Goal: Information Seeking & Learning: Learn about a topic

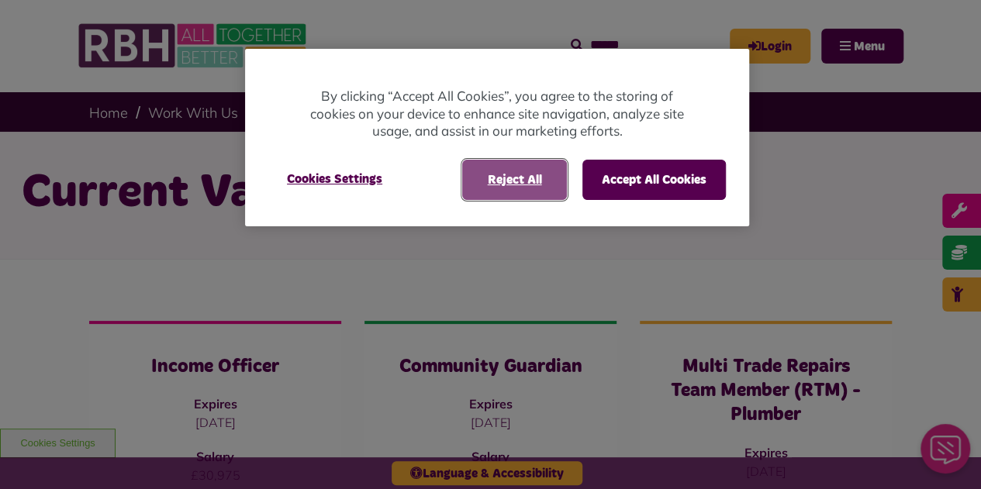
click at [530, 180] on button "Reject All" at bounding box center [514, 180] width 105 height 40
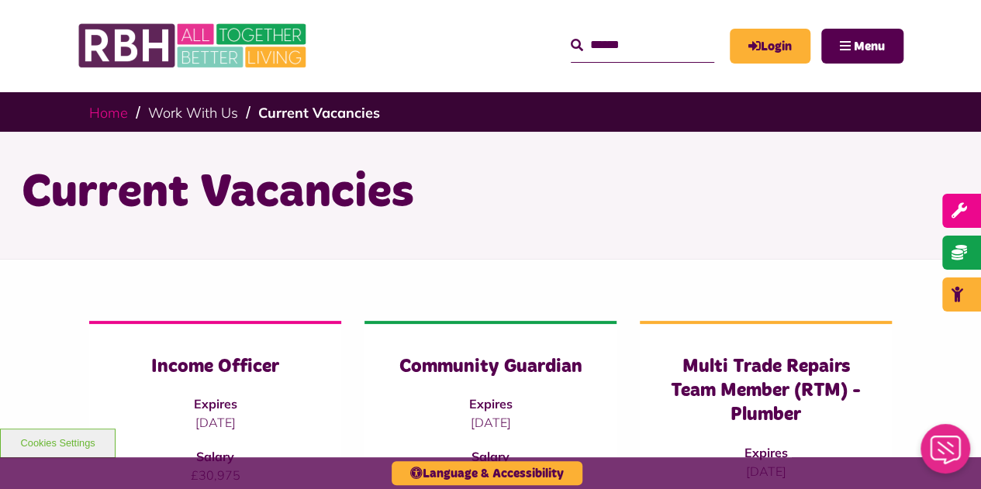
click at [109, 117] on link "Home" at bounding box center [108, 113] width 39 height 18
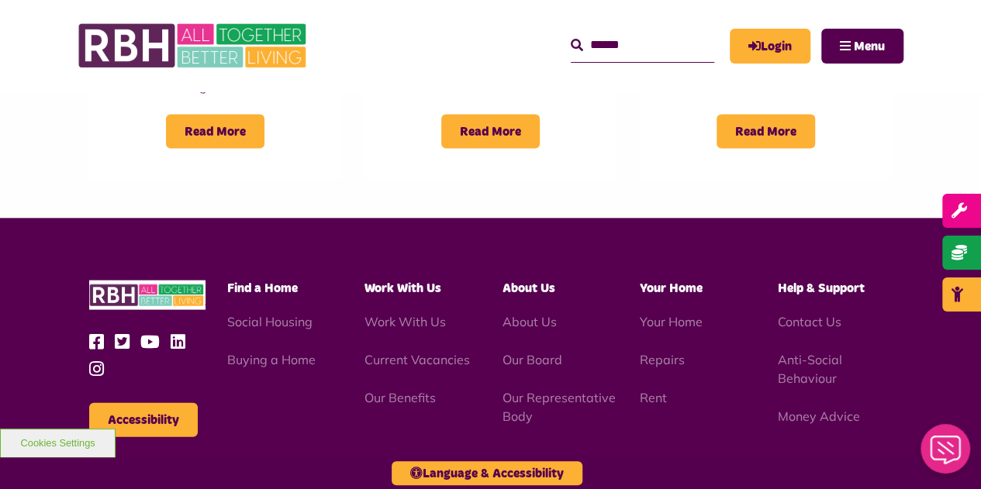
scroll to position [1488, 0]
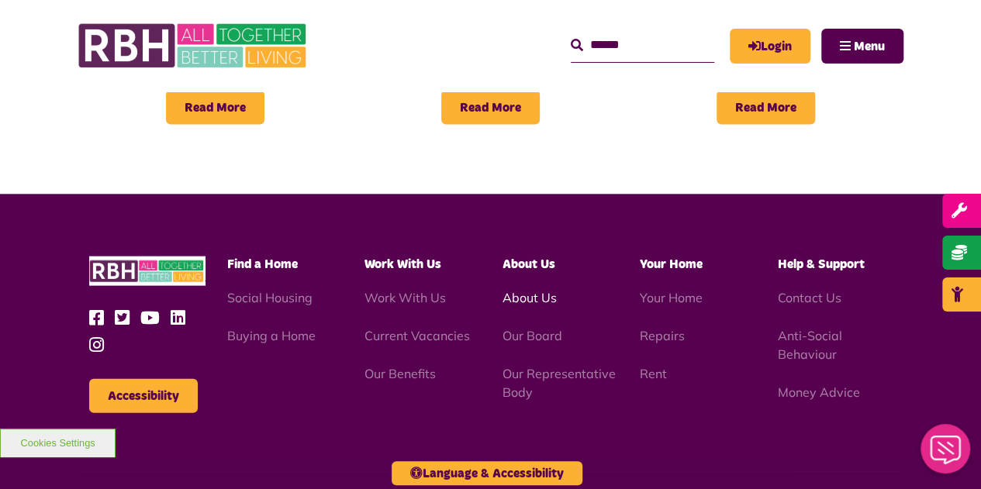
click at [532, 290] on link "About Us" at bounding box center [530, 298] width 54 height 16
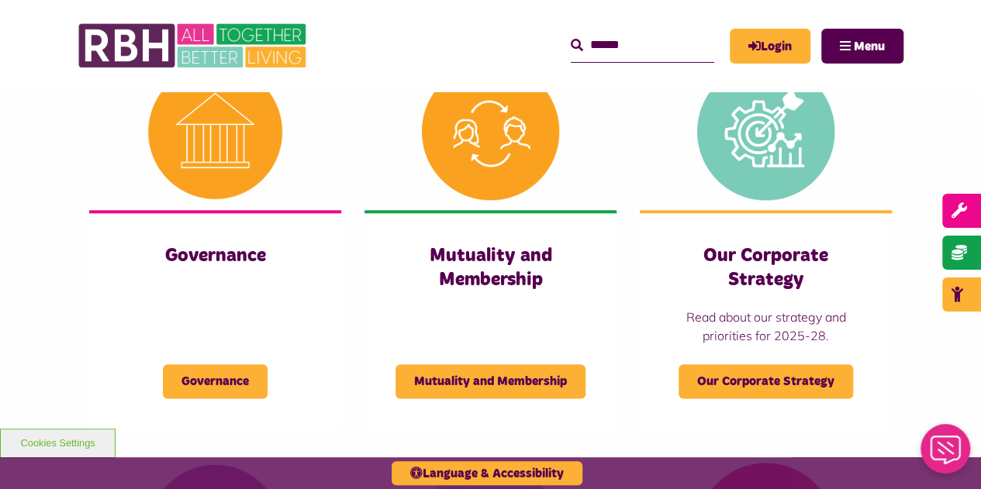
scroll to position [716, 0]
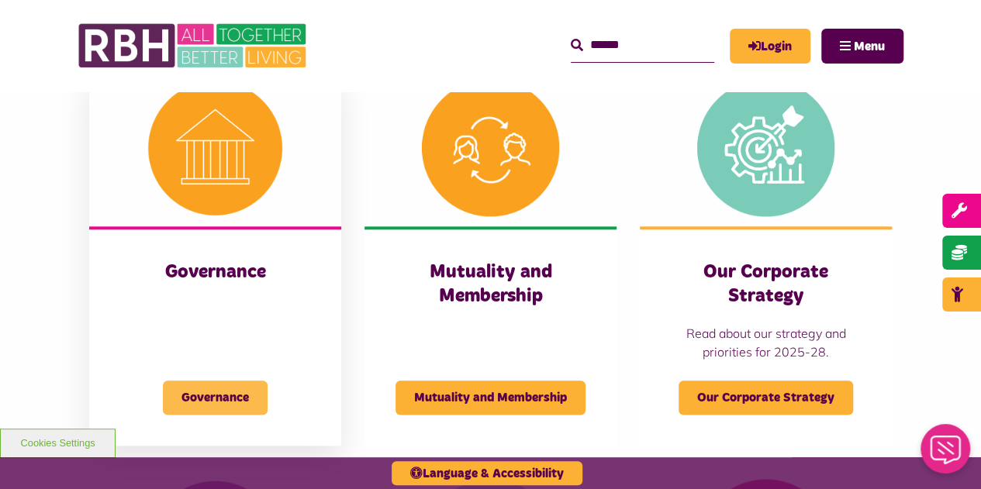
click at [231, 402] on span "Governance" at bounding box center [215, 398] width 105 height 34
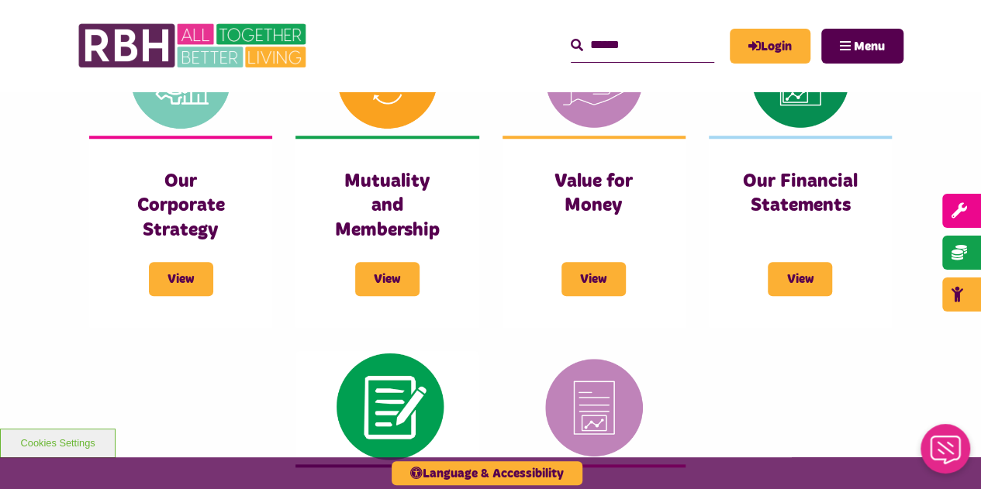
scroll to position [683, 0]
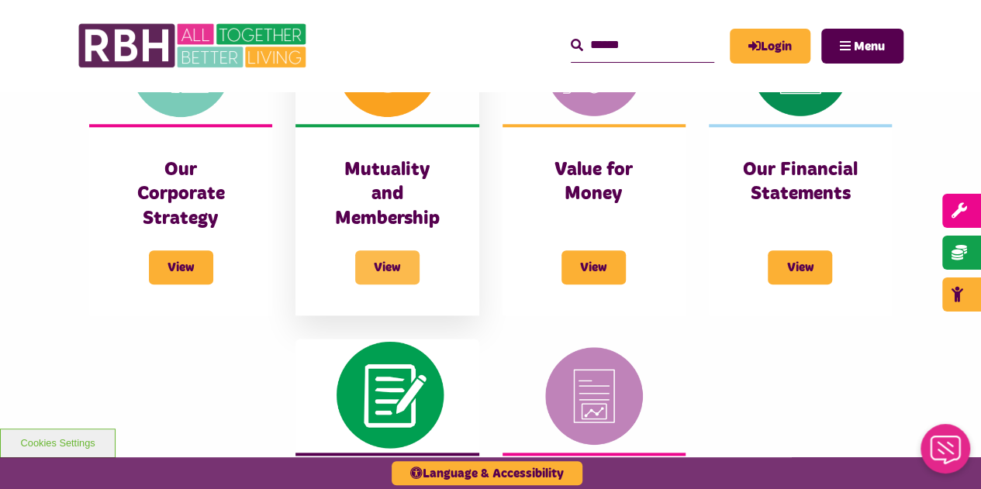
click at [399, 264] on span "View" at bounding box center [387, 268] width 64 height 34
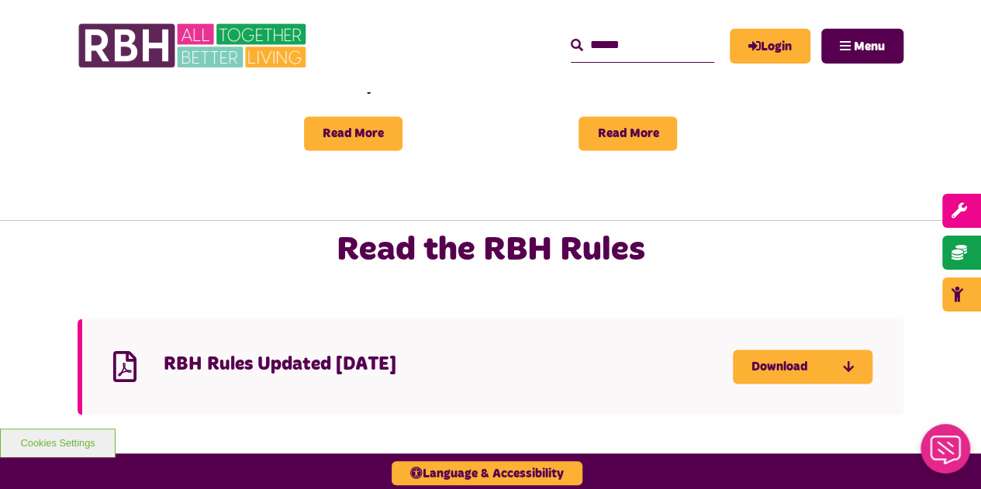
scroll to position [1090, 0]
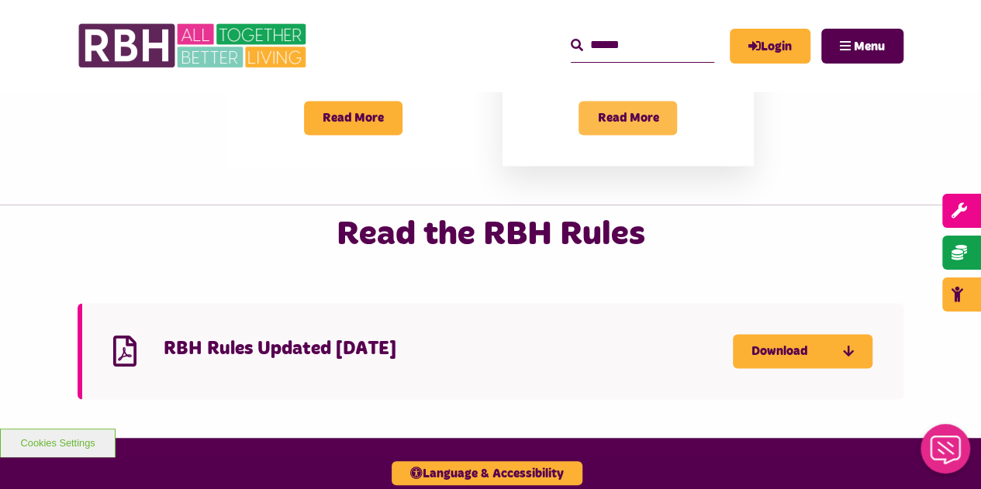
click at [642, 123] on span "Read More" at bounding box center [628, 118] width 98 height 34
